Goal: Information Seeking & Learning: Learn about a topic

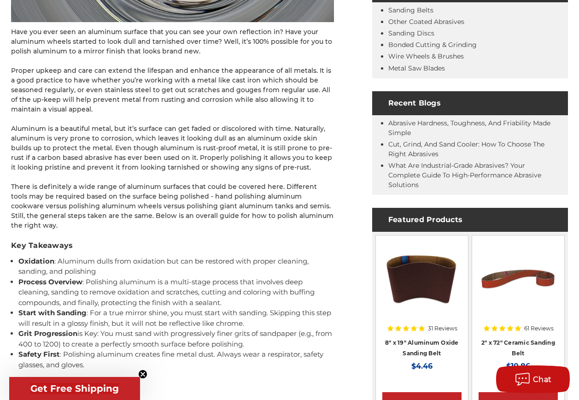
scroll to position [368, 0]
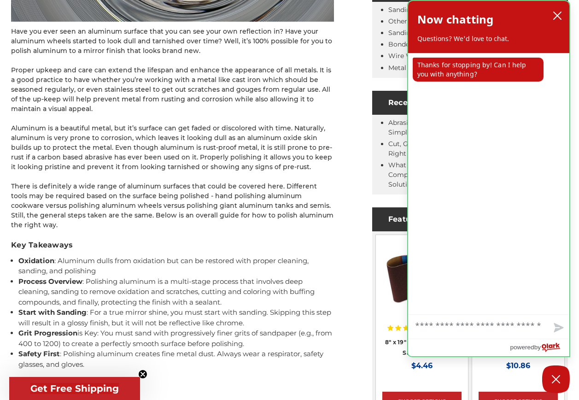
click at [566, 12] on div "Now chatting Questions? We'd love to chat." at bounding box center [488, 27] width 161 height 52
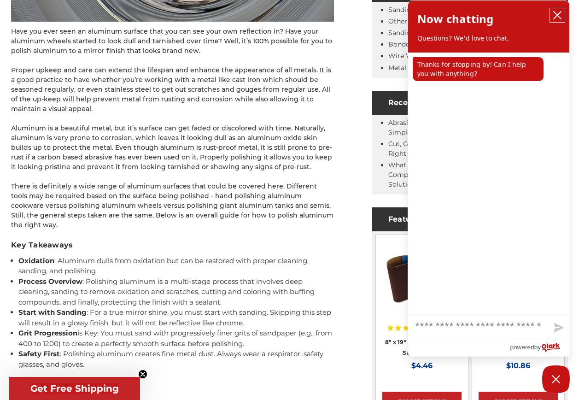
click at [563, 12] on button "close chatbox" at bounding box center [557, 15] width 15 height 14
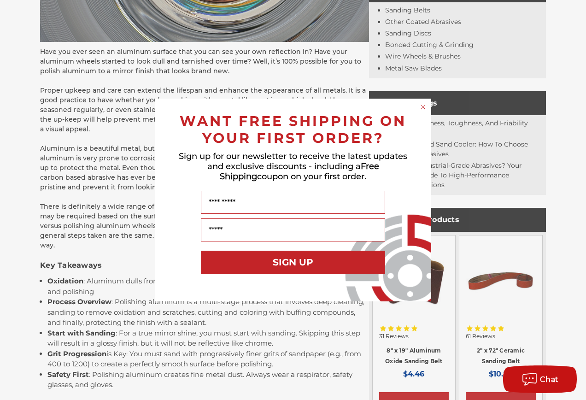
click at [424, 107] on circle "Close dialog" at bounding box center [423, 107] width 9 height 9
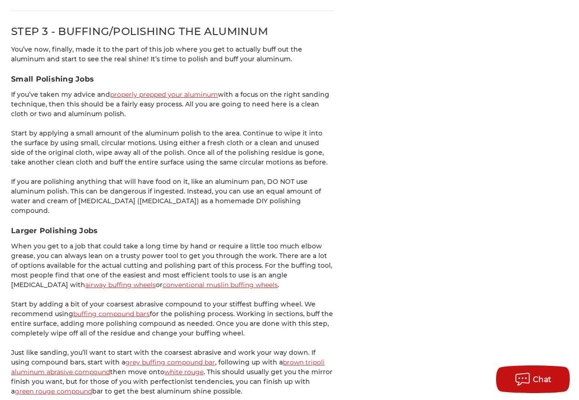
scroll to position [1888, 0]
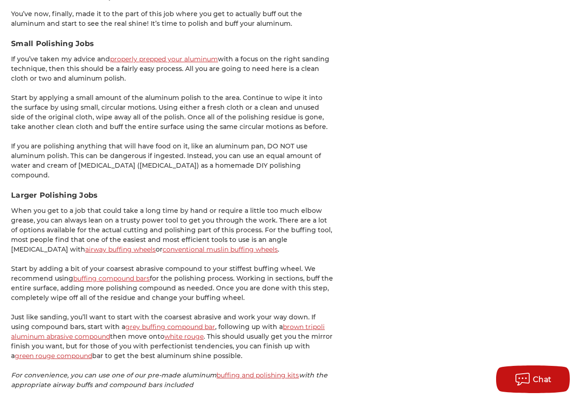
click at [232, 245] on link "conventional muslin buffing wheels" at bounding box center [220, 249] width 115 height 8
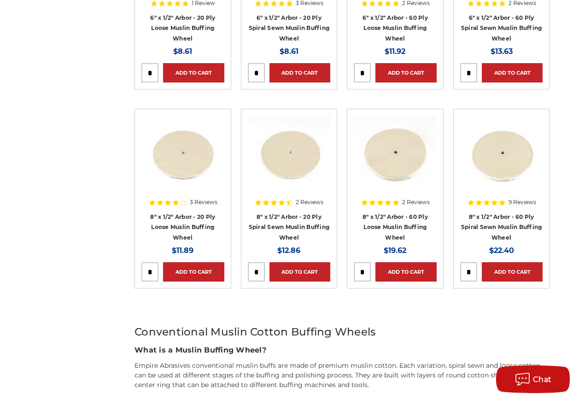
scroll to position [507, 0]
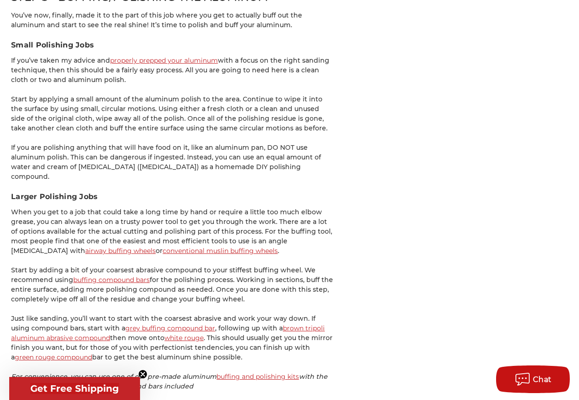
click at [102, 246] on link "airway buffing wheels" at bounding box center [120, 250] width 70 height 8
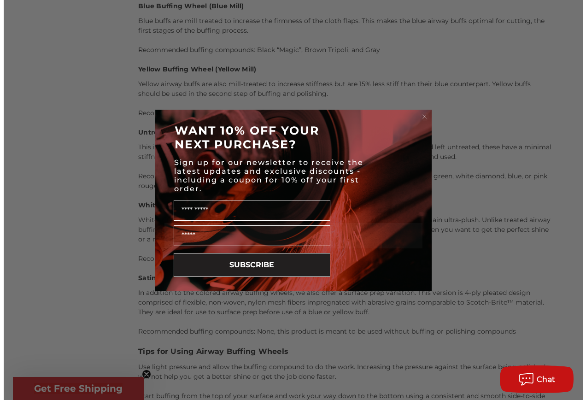
scroll to position [1372, 0]
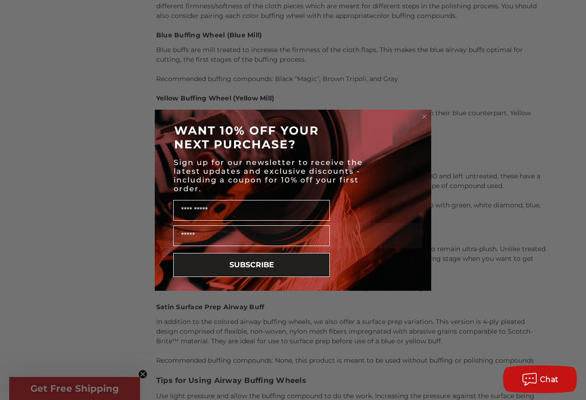
click at [426, 115] on circle "Close dialog" at bounding box center [424, 116] width 9 height 9
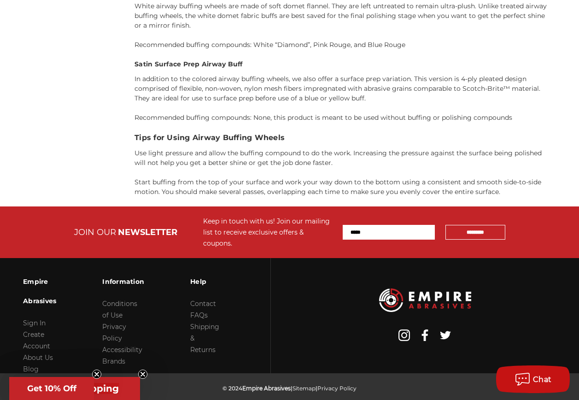
scroll to position [1646, 0]
